Goal: Task Accomplishment & Management: Manage account settings

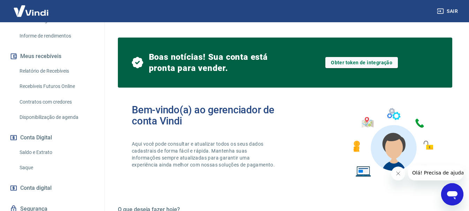
scroll to position [152, 0]
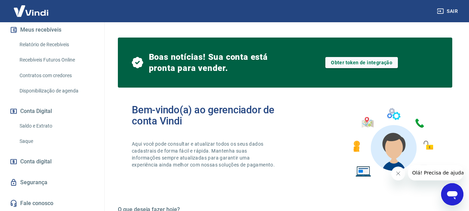
click at [34, 140] on link "Saque" at bounding box center [56, 141] width 79 height 14
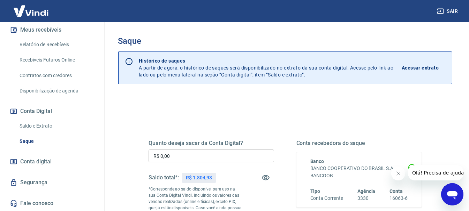
click at [184, 160] on input "R$ 0,00" at bounding box center [210, 156] width 125 height 13
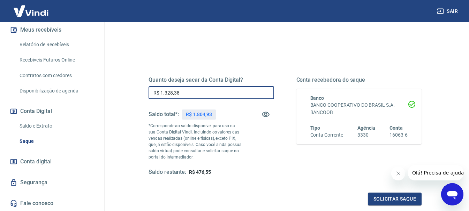
scroll to position [70, 0]
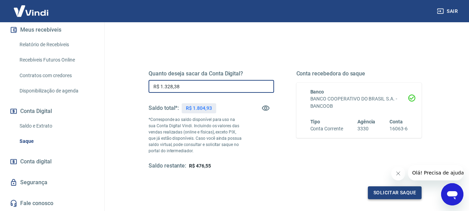
type input "R$ 1.328,38"
click at [399, 193] on button "Solicitar saque" at bounding box center [395, 193] width 54 height 13
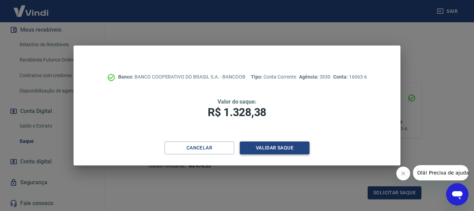
click at [283, 147] on button "Validar saque" at bounding box center [275, 148] width 70 height 13
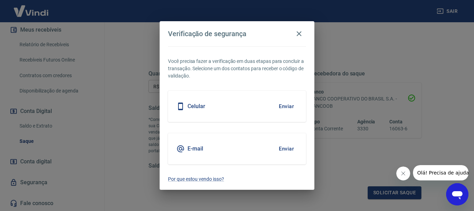
click at [283, 147] on button "Enviar" at bounding box center [286, 149] width 23 height 15
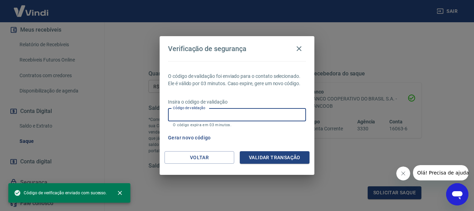
paste input "817451"
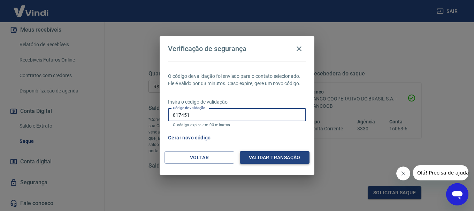
type input "817451"
click at [271, 157] on button "Validar transação" at bounding box center [275, 158] width 70 height 13
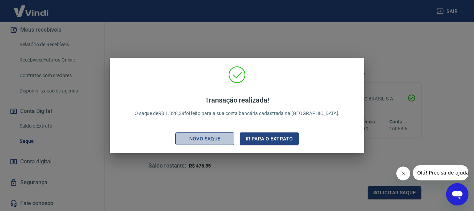
click at [215, 140] on div "Novo saque" at bounding box center [205, 139] width 48 height 9
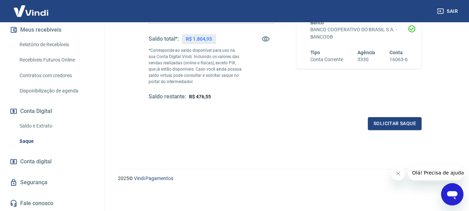
scroll to position [139, 0]
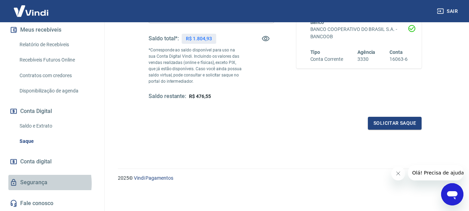
click at [33, 184] on link "Segurança" at bounding box center [51, 182] width 87 height 15
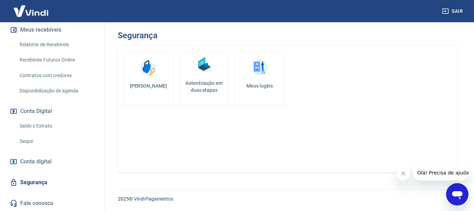
click at [27, 141] on link "Saque" at bounding box center [56, 141] width 79 height 14
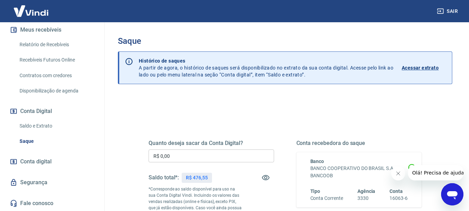
click at [189, 156] on input "R$ 0,00" at bounding box center [210, 156] width 125 height 13
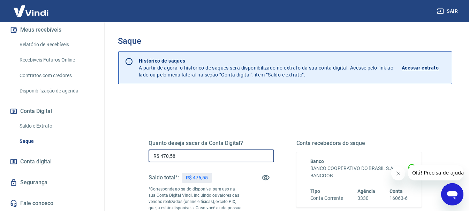
type input "R$ 470,58"
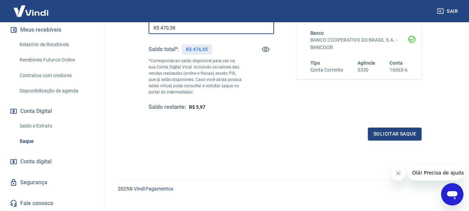
scroll to position [139, 0]
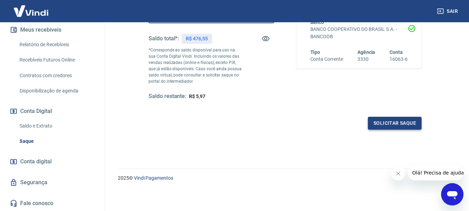
click at [384, 126] on button "Solicitar saque" at bounding box center [395, 123] width 54 height 13
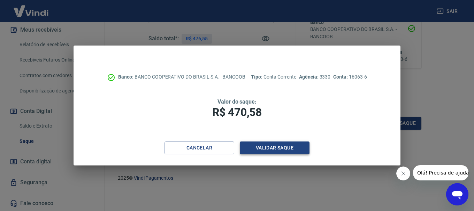
click at [258, 151] on button "Validar saque" at bounding box center [275, 148] width 70 height 13
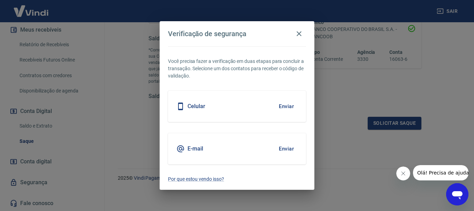
click at [258, 151] on div "E-mail Enviar" at bounding box center [237, 148] width 138 height 31
click at [283, 150] on button "Enviar" at bounding box center [286, 149] width 23 height 15
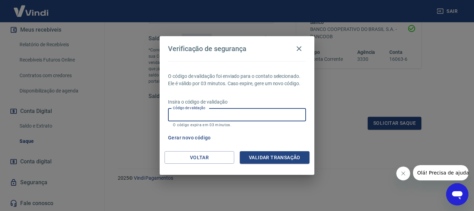
paste input "687891"
type input "687891"
click at [254, 156] on button "Validar transação" at bounding box center [275, 158] width 70 height 13
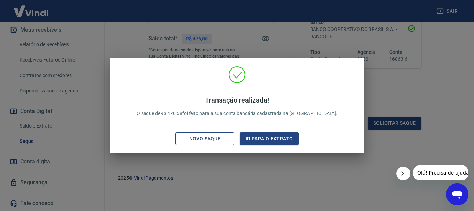
click at [202, 142] on div "Novo saque" at bounding box center [205, 139] width 48 height 9
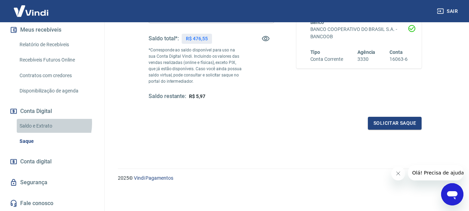
click at [36, 123] on link "Saldo e Extrato" at bounding box center [56, 126] width 79 height 14
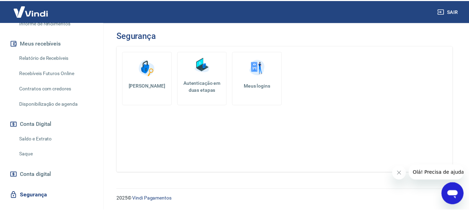
scroll to position [139, 0]
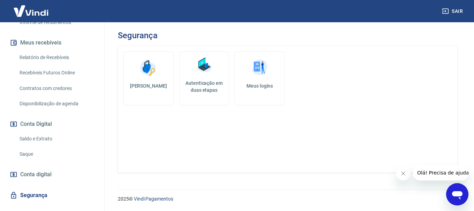
click at [29, 157] on link "Saque" at bounding box center [56, 154] width 79 height 14
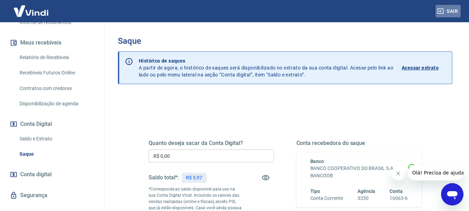
click at [454, 13] on button "Sair" at bounding box center [447, 11] width 25 height 13
